Goal: Information Seeking & Learning: Learn about a topic

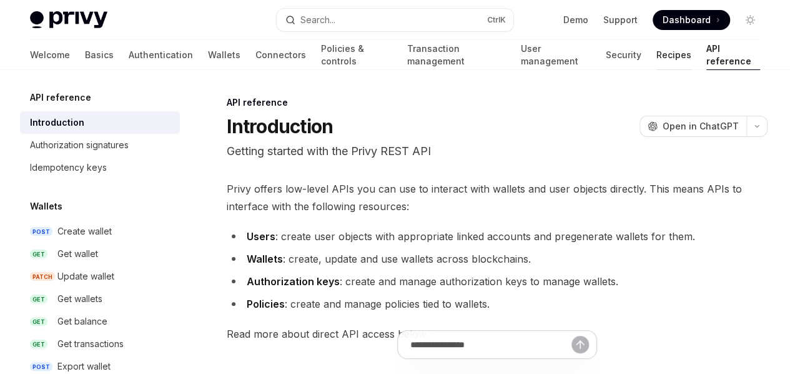
drag, startPoint x: 0, startPoint y: 0, endPoint x: 627, endPoint y: 58, distance: 629.5
click at [657, 58] on link "Recipes" at bounding box center [674, 55] width 35 height 30
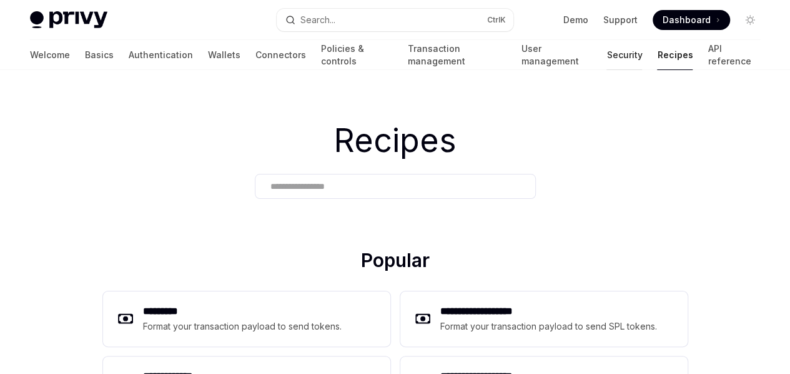
click at [607, 53] on link "Security" at bounding box center [625, 55] width 36 height 30
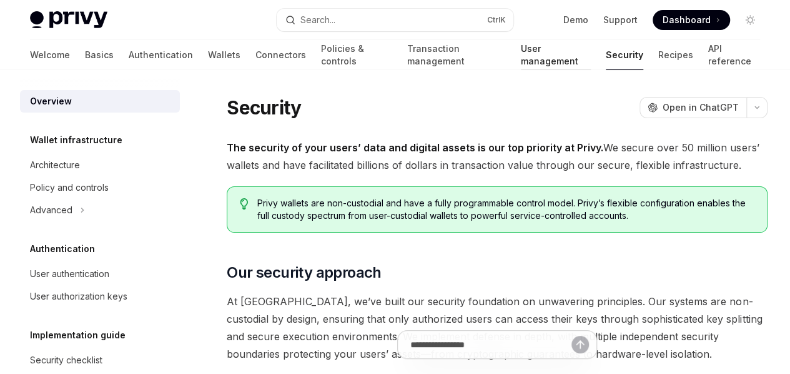
click at [526, 59] on link "User management" at bounding box center [556, 55] width 70 height 30
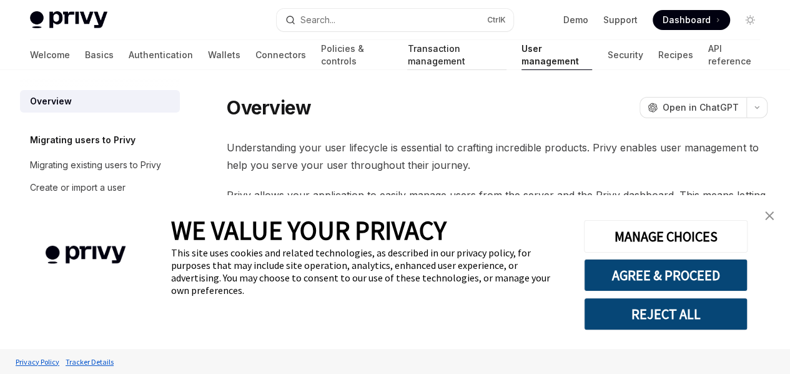
click at [436, 56] on link "Transaction management" at bounding box center [456, 55] width 99 height 30
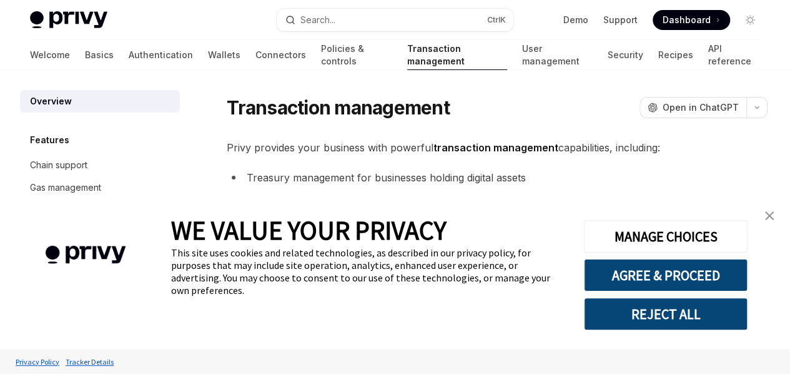
type textarea "*"
click at [377, 16] on button "Search... Ctrl K" at bounding box center [395, 20] width 237 height 22
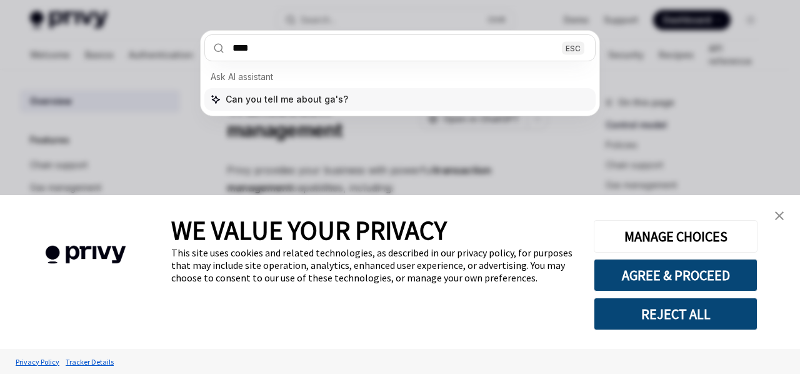
type input "***"
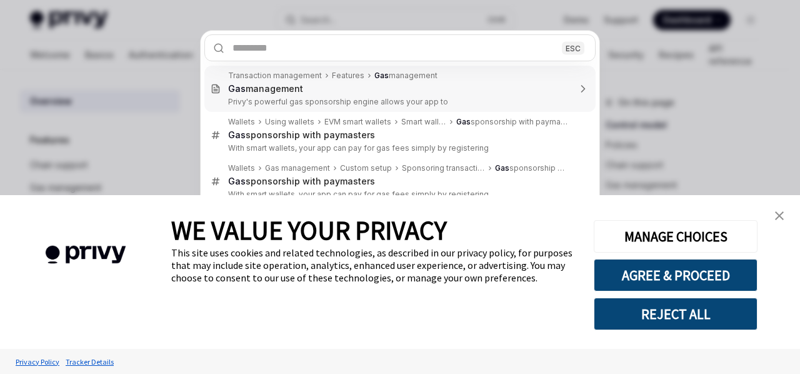
type textarea "*"
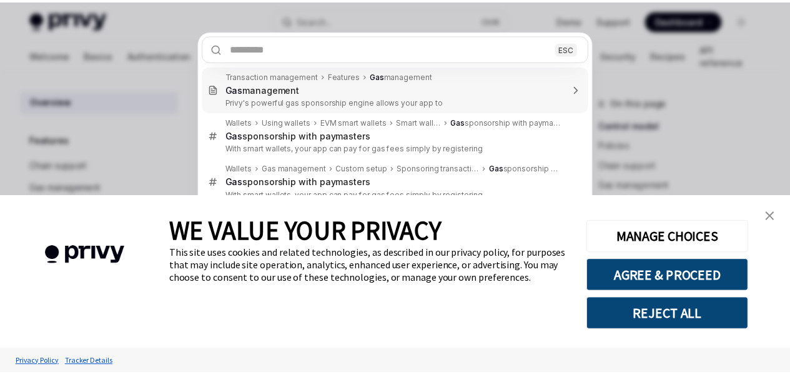
scroll to position [70, 0]
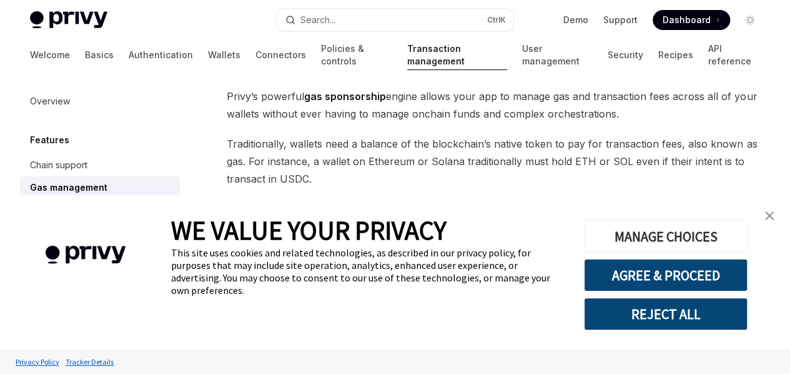
drag, startPoint x: 704, startPoint y: 267, endPoint x: 670, endPoint y: 251, distance: 37.5
click at [704, 267] on button "AGREE & PROCEED" at bounding box center [666, 275] width 164 height 32
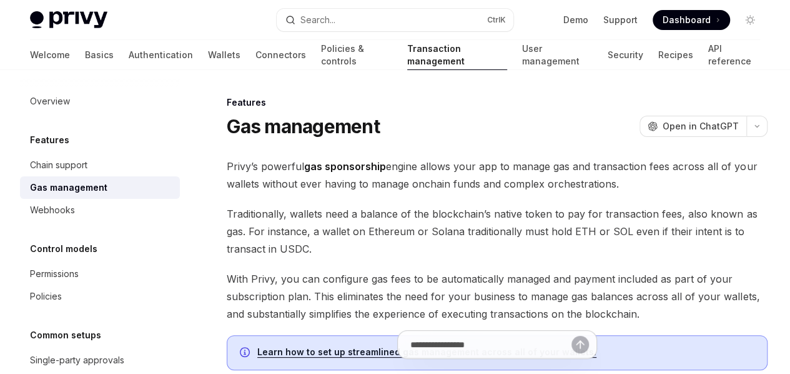
type textarea "*"
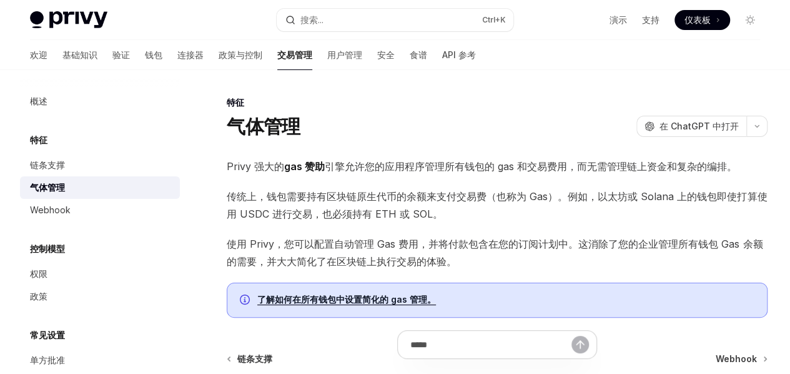
click at [0, 0] on div at bounding box center [0, 0] width 0 height 0
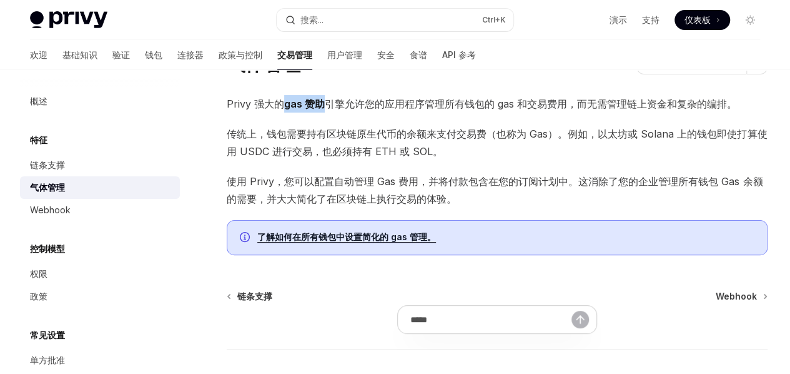
drag, startPoint x: 285, startPoint y: 106, endPoint x: 326, endPoint y: 102, distance: 41.4
click at [326, 102] on span "Privy 强大的 gas 赞助 引擎允许您的应用程序管理所有钱包的 gas 和交易费用，而无需管理链上资金和复杂的编排。" at bounding box center [497, 103] width 541 height 17
copy font "gas 赞助"
click at [372, 242] on font "了解如何在所有钱包中设置简化的 gas 管理。" at bounding box center [346, 236] width 179 height 11
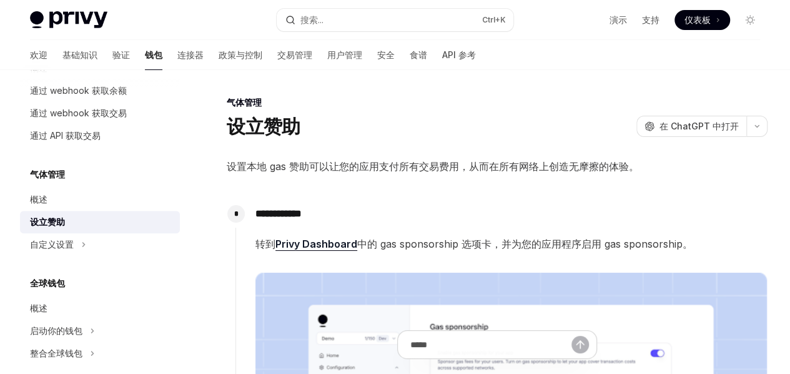
type textarea "*"
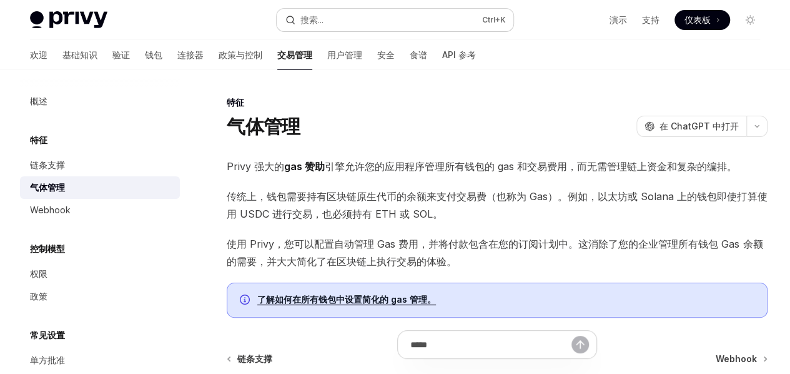
click at [332, 14] on button "搜索... Ctrl +K" at bounding box center [395, 20] width 237 height 22
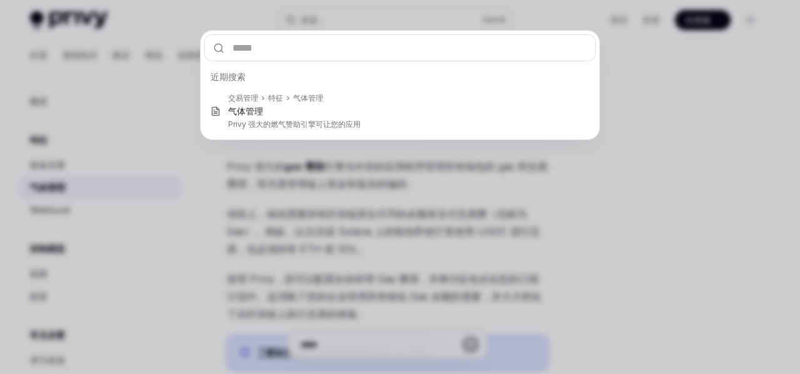
type input "******"
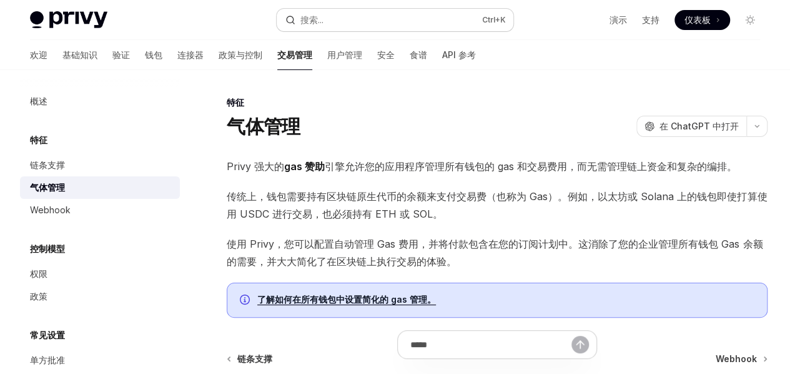
click at [338, 16] on button "搜索... Ctrl +K" at bounding box center [395, 20] width 237 height 22
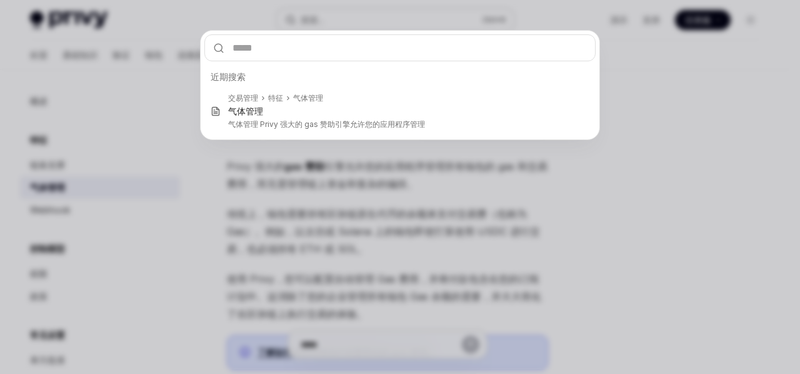
type input "******"
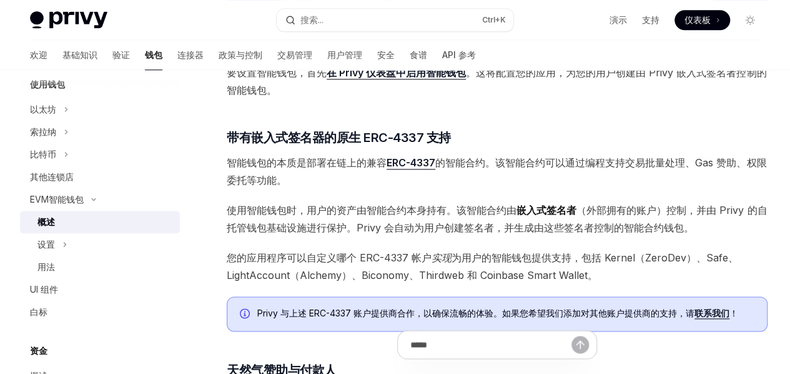
scroll to position [561, 0]
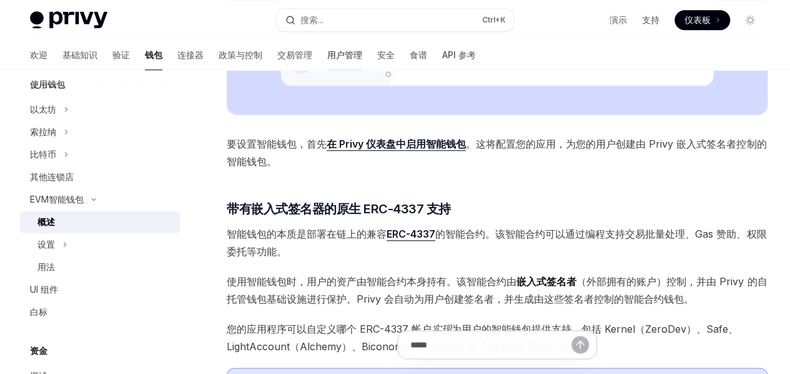
click at [327, 55] on font "用户管理" at bounding box center [344, 54] width 35 height 11
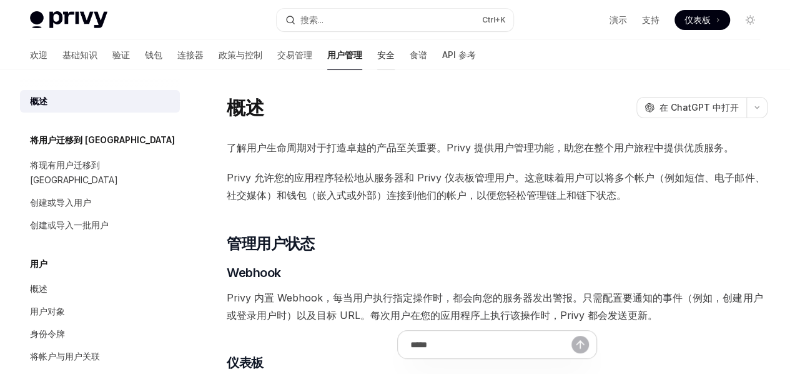
click at [377, 54] on font "安全" at bounding box center [385, 54] width 17 height 11
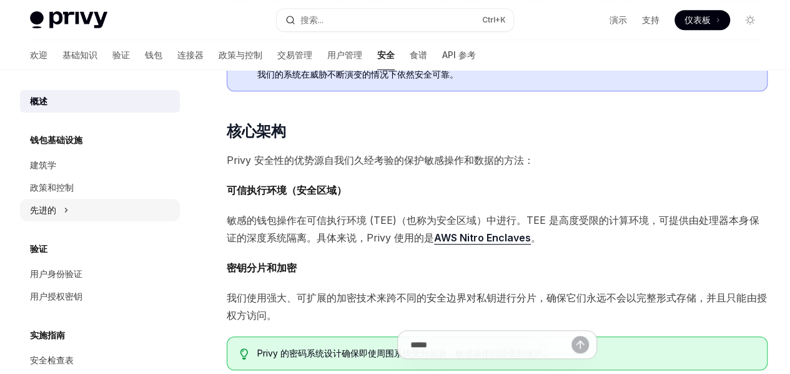
click at [56, 209] on div "先进的" at bounding box center [100, 210] width 160 height 22
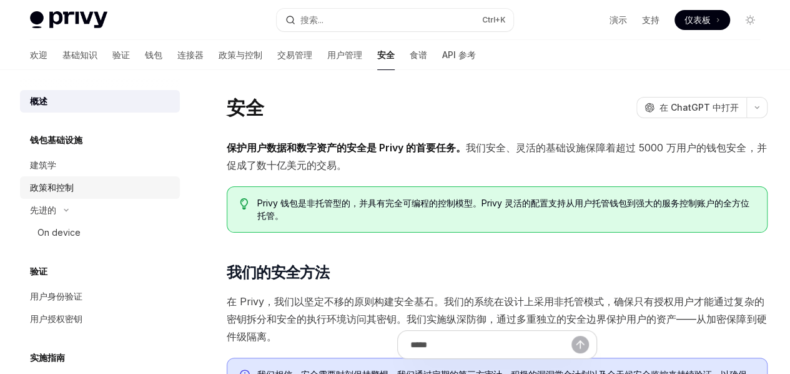
type textarea "*"
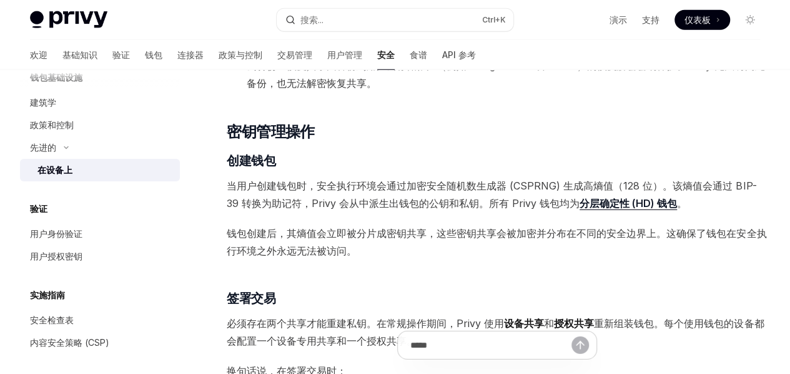
scroll to position [1625, 0]
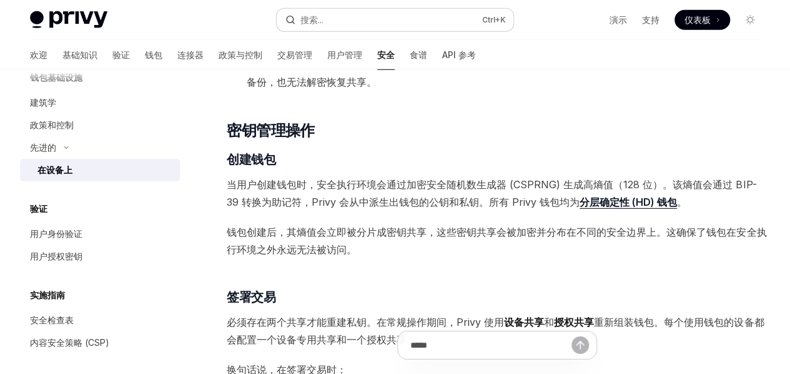
click at [321, 12] on div "搜索..." at bounding box center [312, 19] width 23 height 15
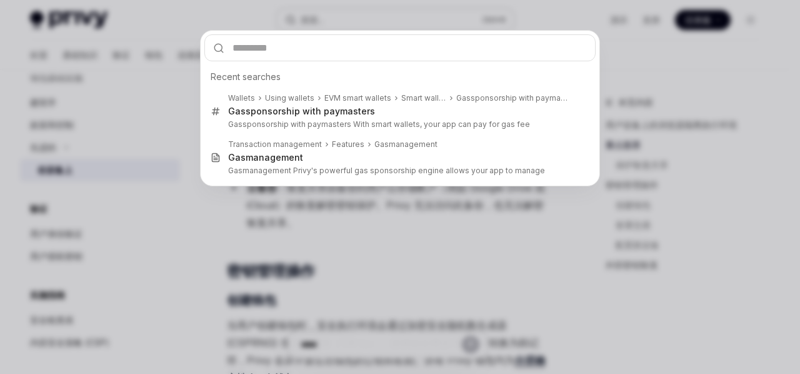
type input "******"
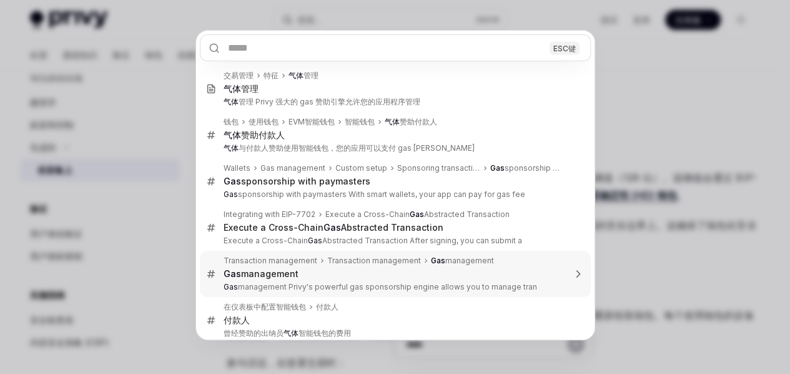
type textarea "*"
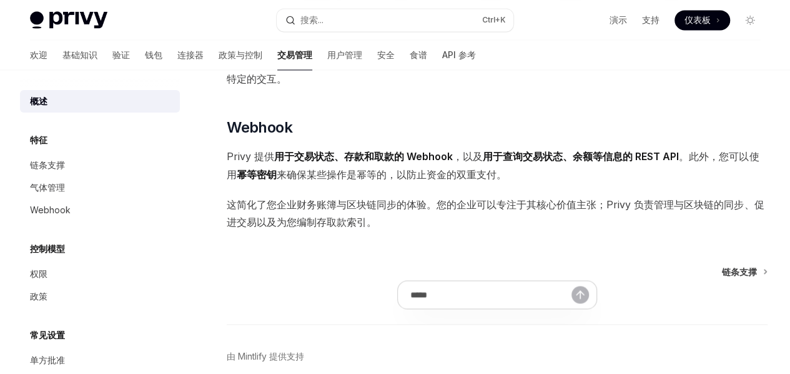
scroll to position [1009, 0]
click at [304, 20] on font "Gas 赞助" at bounding box center [305, 13] width 42 height 12
click at [344, 67] on font "策略引擎" at bounding box center [347, 61] width 40 height 12
click at [0, 0] on link "气体管理" at bounding box center [0, 0] width 0 height 0
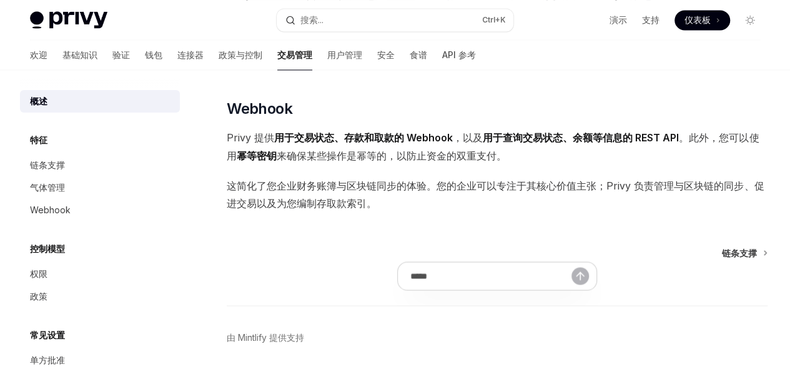
scroll to position [1029, 0]
click at [0, 0] on font "气体管理" at bounding box center [0, 0] width 0 height 0
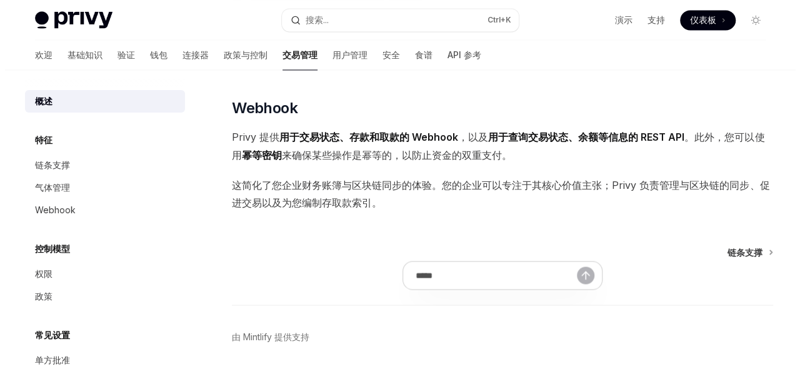
scroll to position [1009, 0]
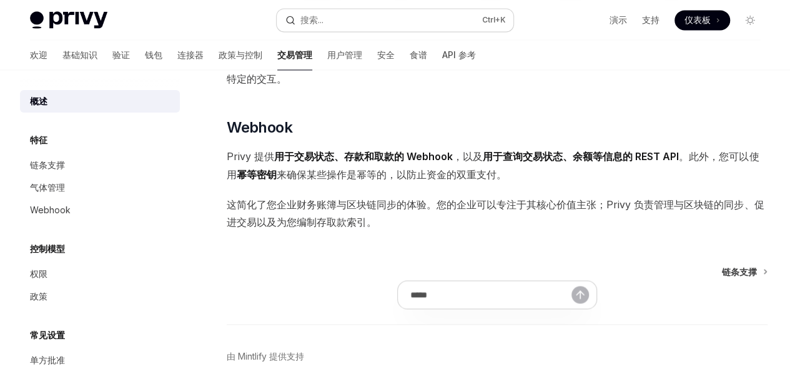
click at [334, 17] on button "搜索... Ctrl +K" at bounding box center [395, 20] width 237 height 22
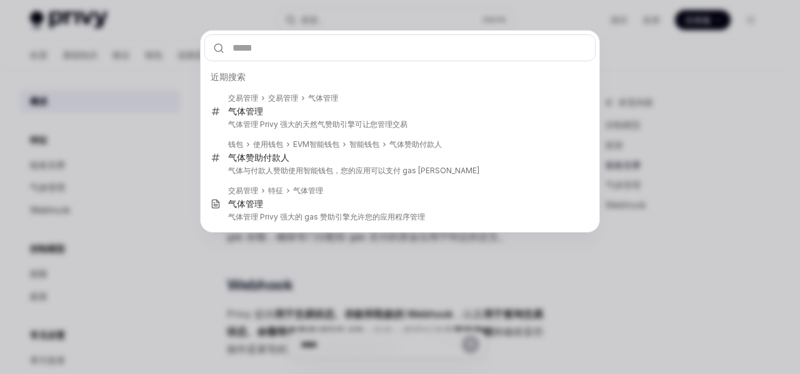
click at [784, 97] on div "近期搜索 交易管理 交易管理 气体 管理 气体 管理 气体 管理 Privy 强大的天然气赞助引擎可让您管理交易 钱包 使用钱包 EVM智能钱包 智能钱包 气…" at bounding box center [400, 187] width 800 height 374
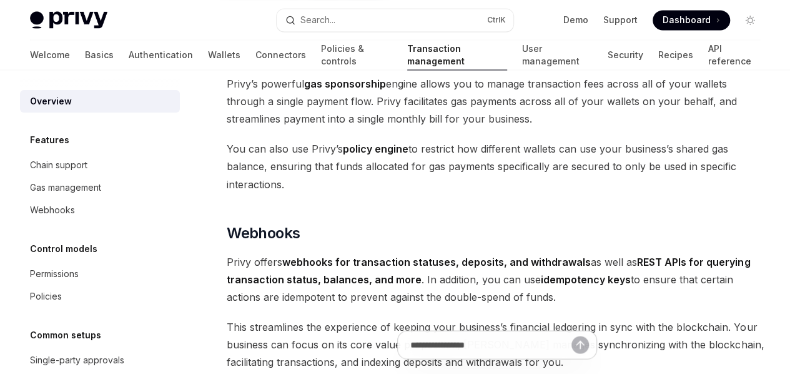
click at [356, 17] on button "Search... Ctrl K" at bounding box center [395, 20] width 237 height 22
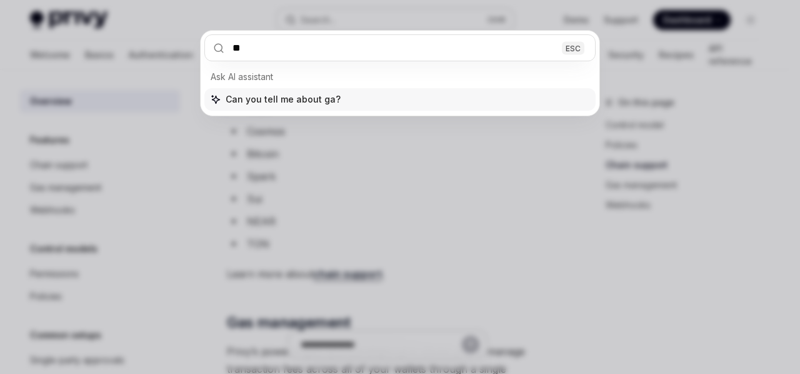
type input "***"
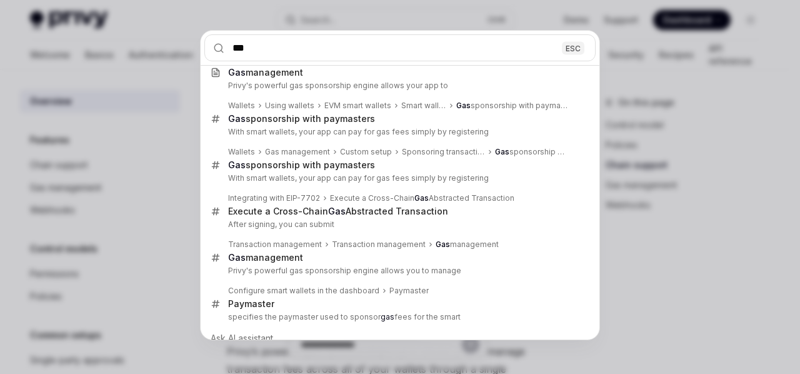
scroll to position [0, 0]
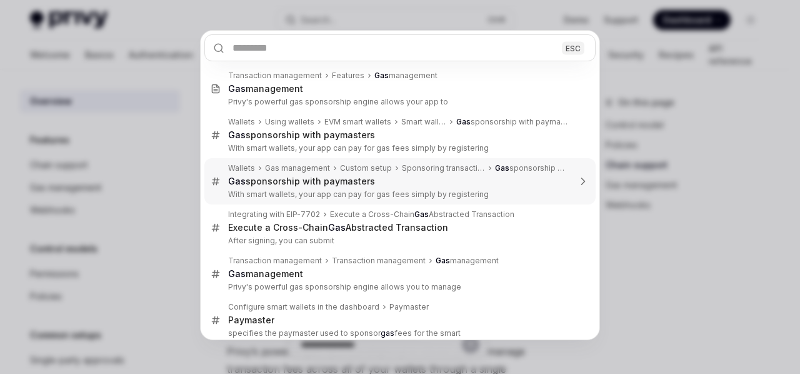
type textarea "*"
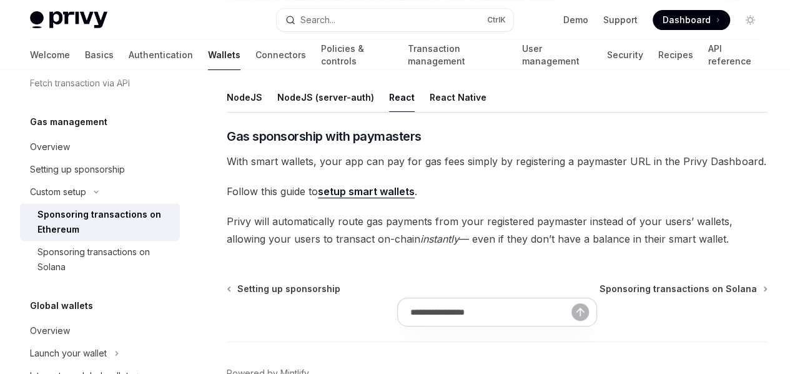
scroll to position [185, 0]
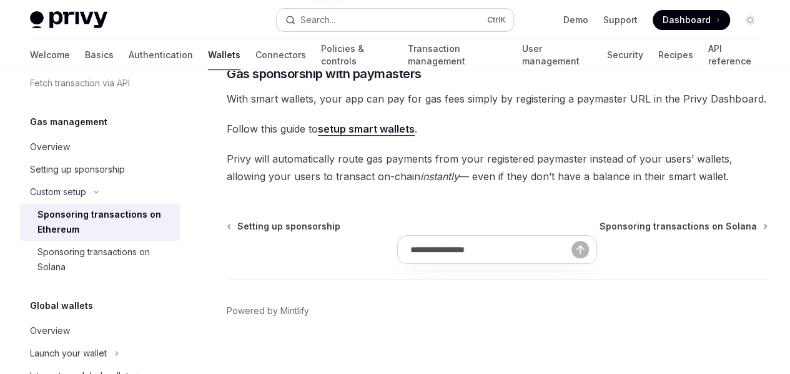
click at [381, 10] on button "Search... Ctrl K" at bounding box center [395, 20] width 237 height 22
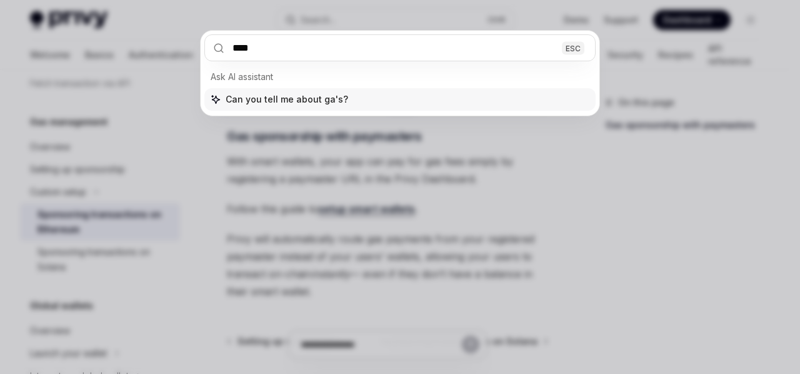
type input "***"
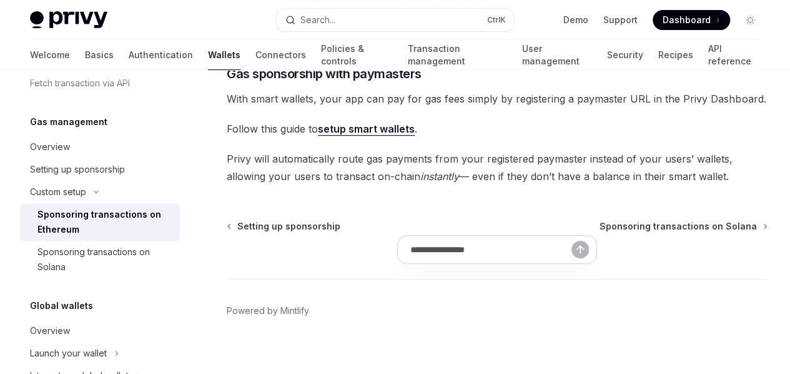
type textarea "*"
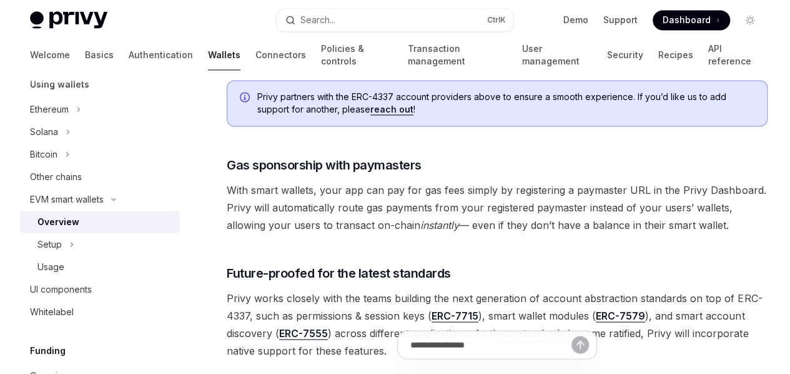
scroll to position [999, 0]
